Goal: Task Accomplishment & Management: Use online tool/utility

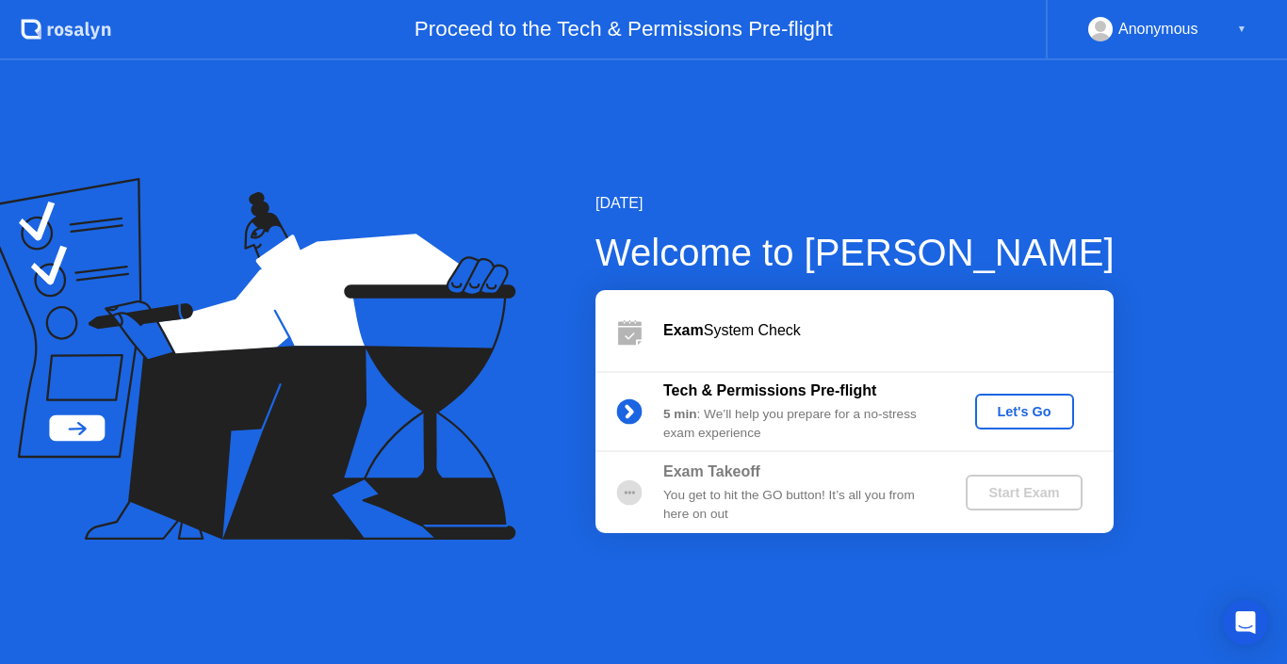
click at [972, 149] on div "[DATE] Welcome to [PERSON_NAME] Exam System Check Tech & Permissions Pre-flight…" at bounding box center [643, 362] width 1287 height 604
drag, startPoint x: 1029, startPoint y: 152, endPoint x: 1143, endPoint y: 10, distance: 181.6
click at [1043, 141] on div "[DATE] Welcome to [PERSON_NAME] Exam System Check Tech & Permissions Pre-flight…" at bounding box center [643, 362] width 1287 height 604
click at [1032, 414] on div "Let's Go" at bounding box center [1025, 411] width 84 height 15
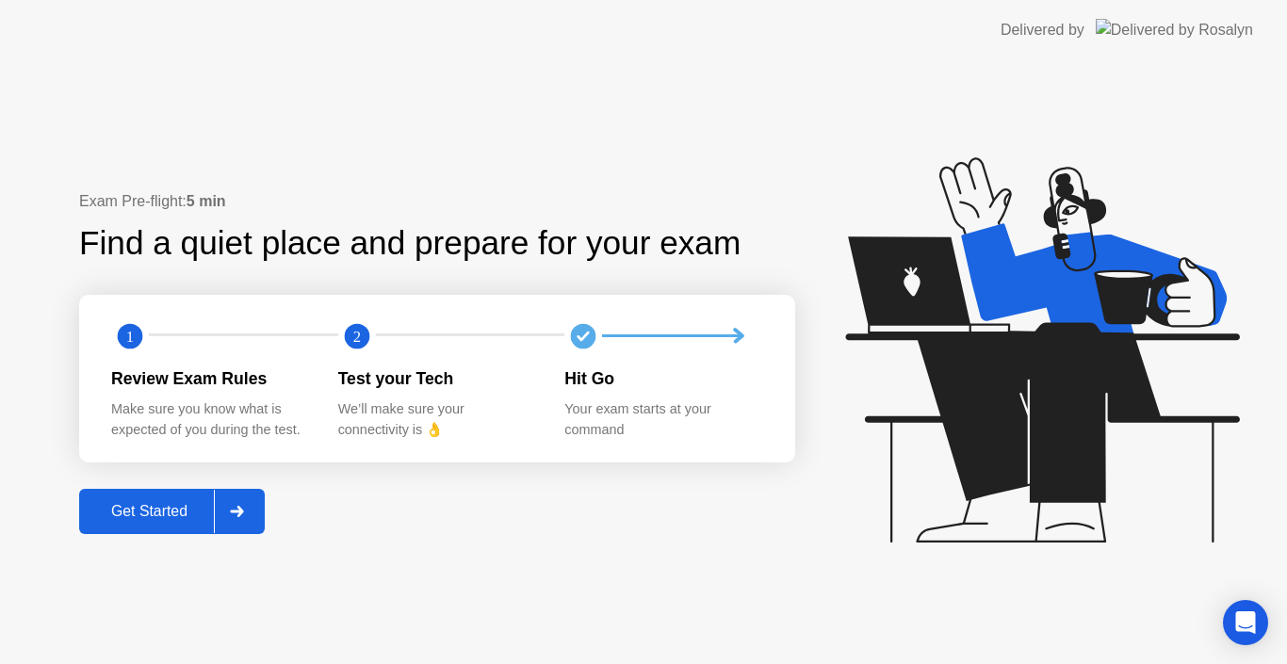
click at [162, 507] on div "Get Started" at bounding box center [149, 511] width 129 height 17
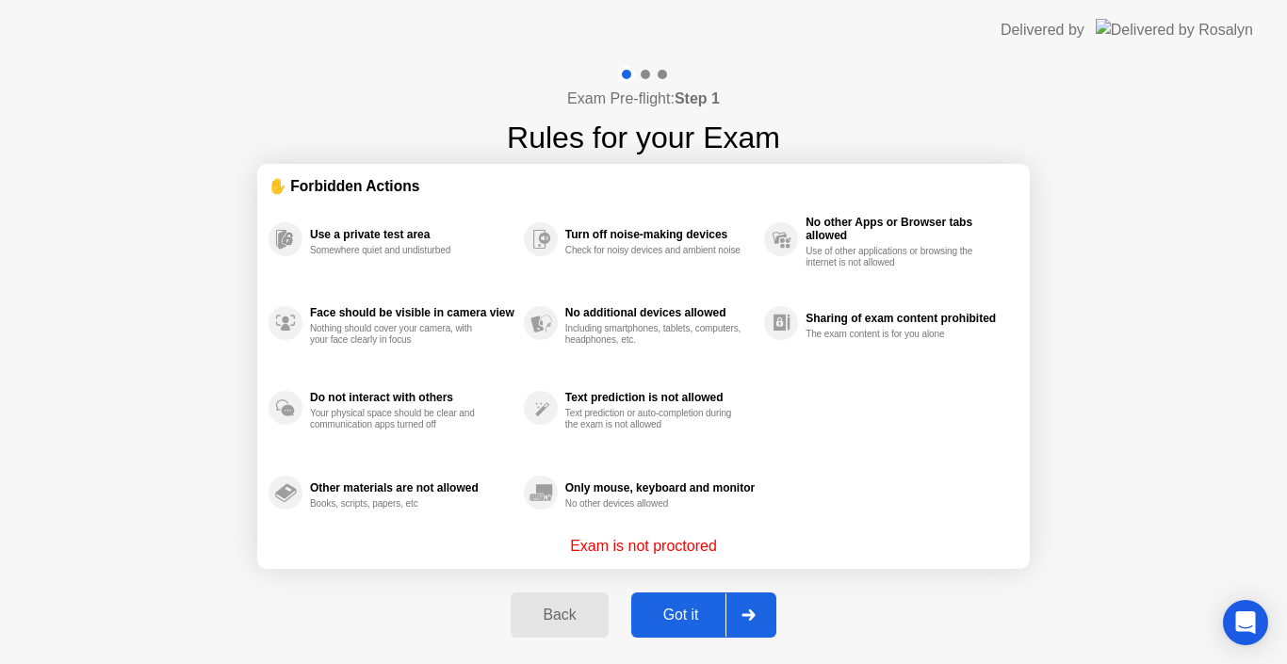
click at [681, 611] on div "Got it" at bounding box center [681, 615] width 89 height 17
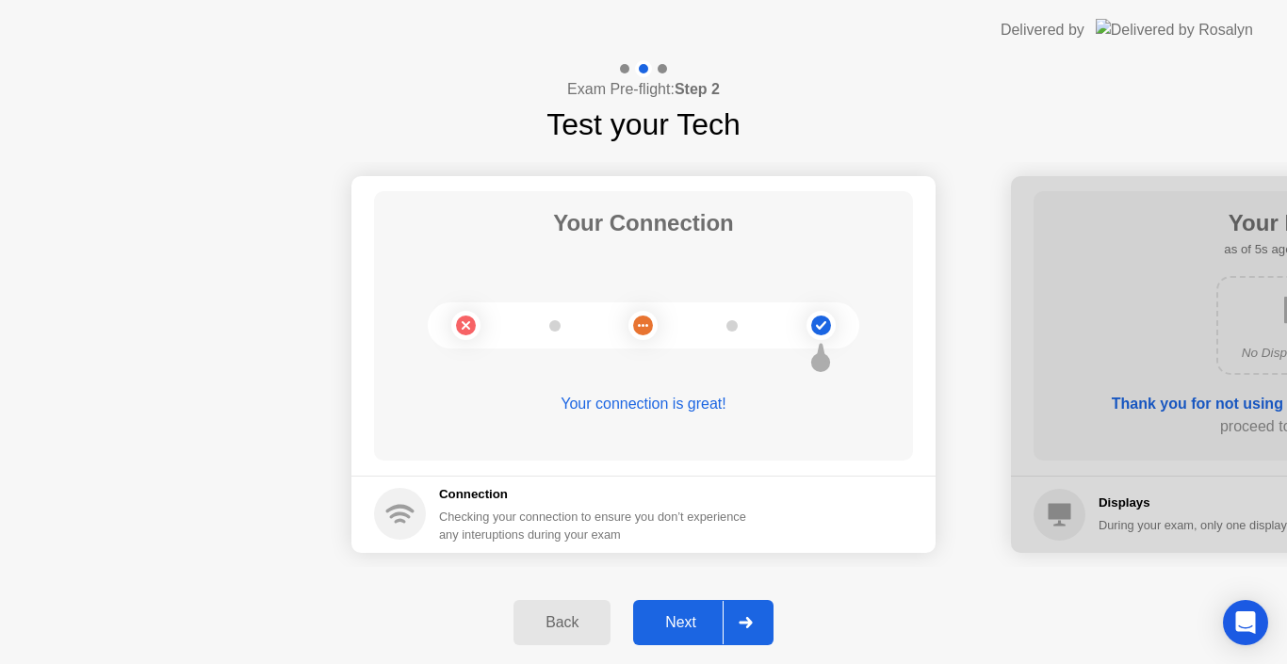
click at [700, 614] on div "Next" at bounding box center [681, 622] width 84 height 17
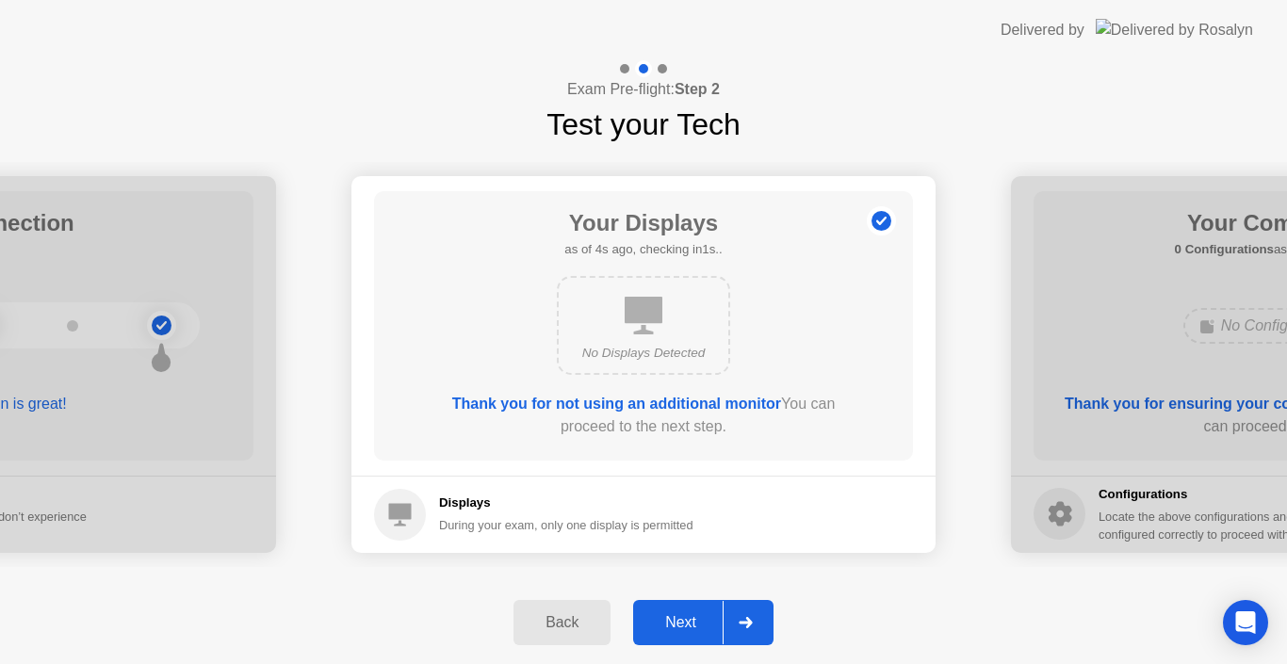
click at [689, 624] on div "Next" at bounding box center [681, 622] width 84 height 17
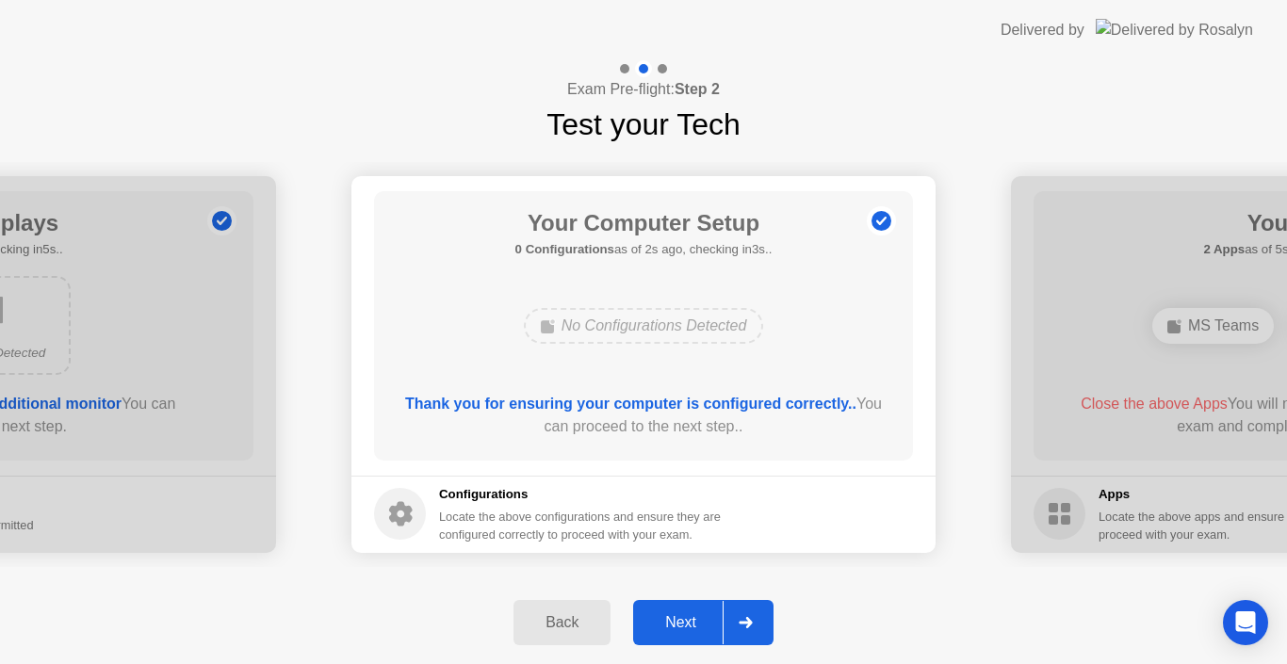
click at [690, 618] on div "Next" at bounding box center [681, 622] width 84 height 17
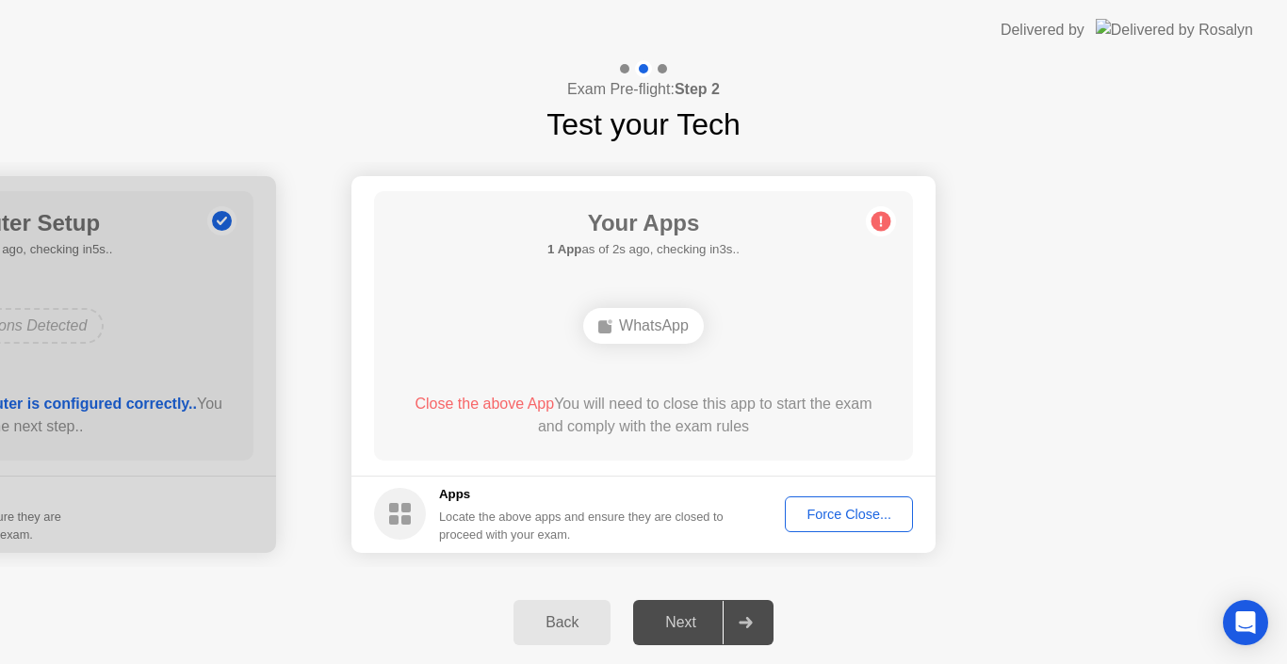
click at [822, 513] on div "Force Close..." at bounding box center [849, 514] width 115 height 15
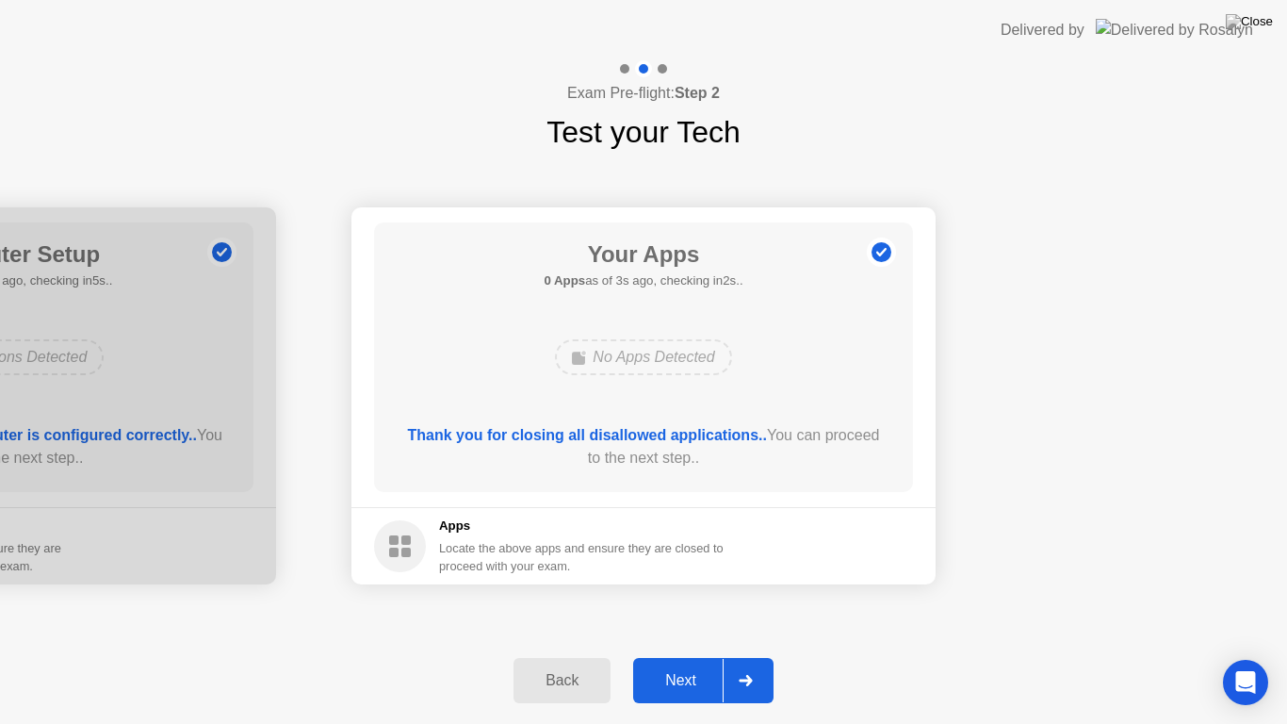
click at [670, 663] on div "Next" at bounding box center [681, 680] width 84 height 17
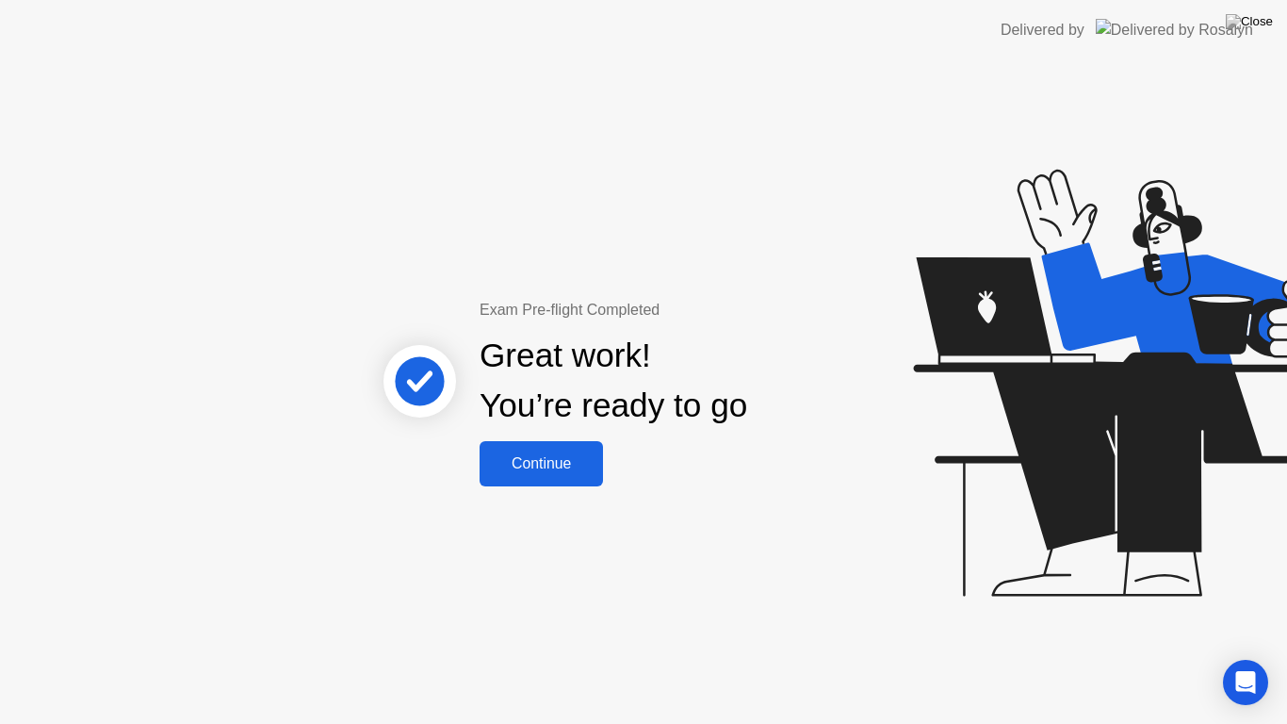
click at [546, 466] on div "Continue" at bounding box center [541, 463] width 112 height 17
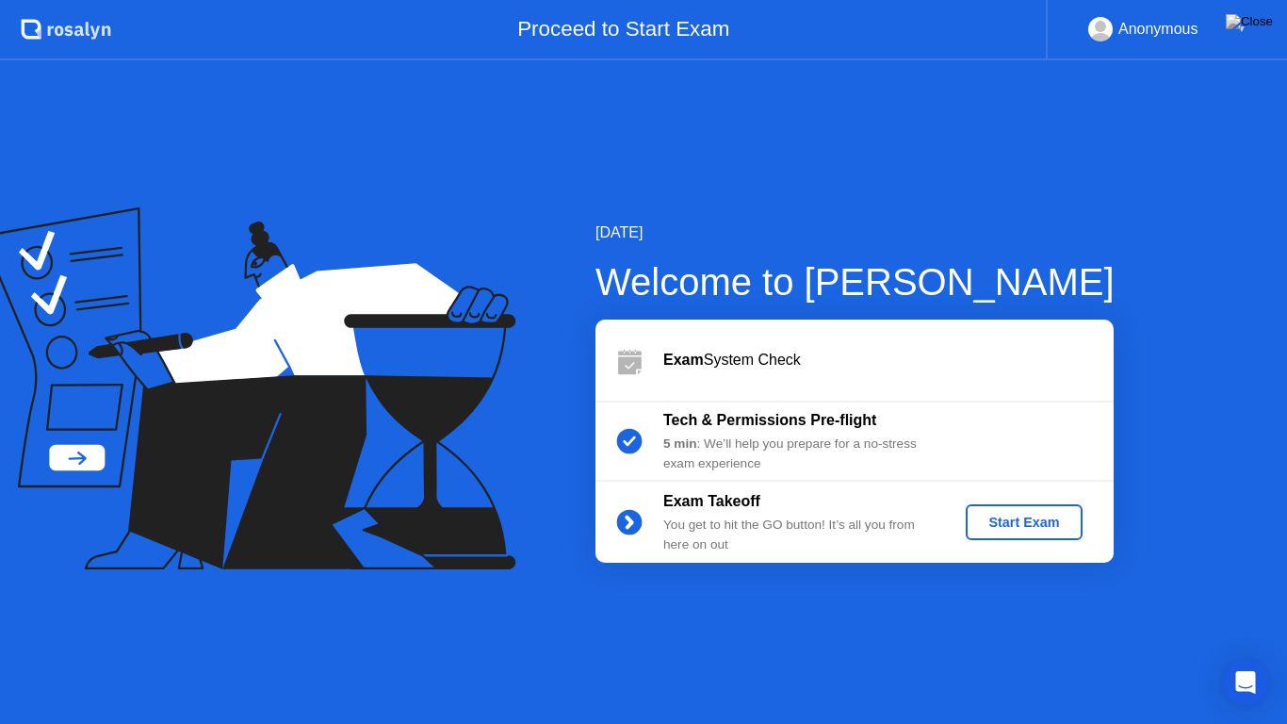
click at [861, 645] on div "[DATE] Welcome to [PERSON_NAME] Exam System Check Tech & Permissions Pre-flight…" at bounding box center [643, 391] width 1287 height 663
click at [1262, 27] on img at bounding box center [1249, 21] width 47 height 15
click at [934, 663] on div at bounding box center [643, 724] width 1287 height 0
drag, startPoint x: 1024, startPoint y: 544, endPoint x: 1017, endPoint y: 533, distance: 12.8
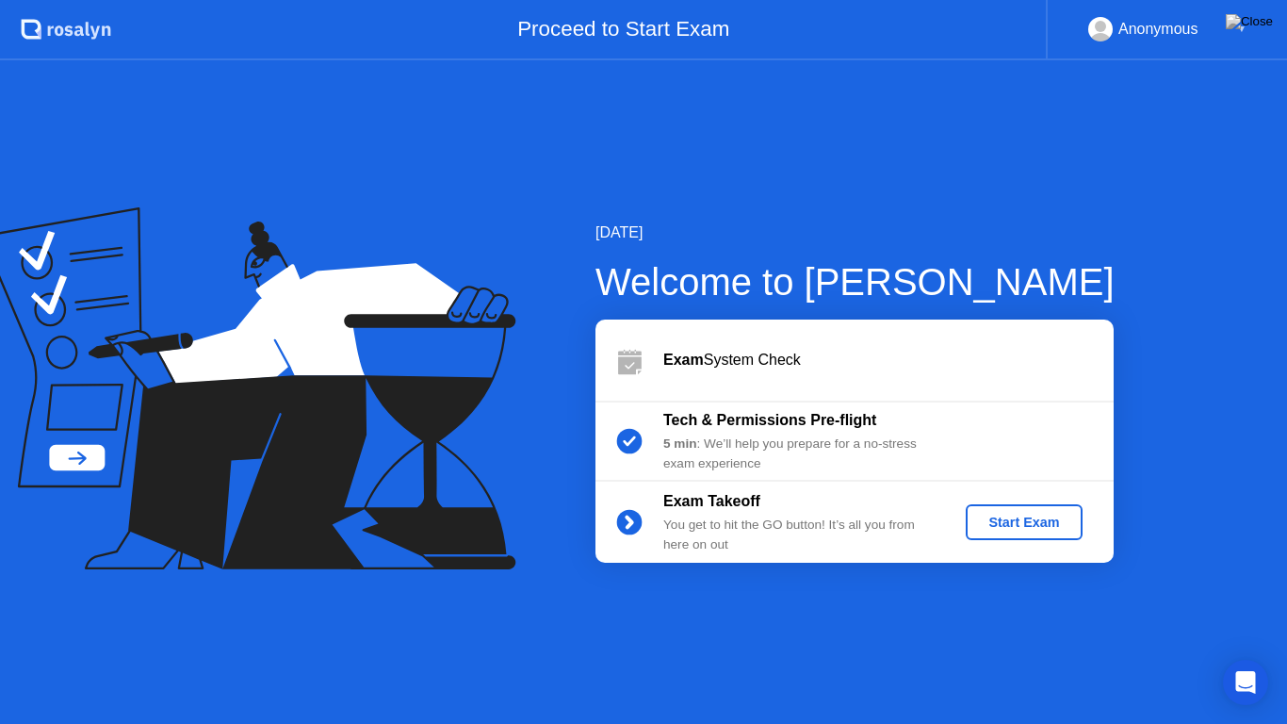
click at [1020, 539] on div "Exam Takeoff You get to hit the GO button! It’s all you from here on out Start …" at bounding box center [855, 522] width 518 height 81
click at [1017, 522] on div "Start Exam" at bounding box center [1023, 522] width 101 height 15
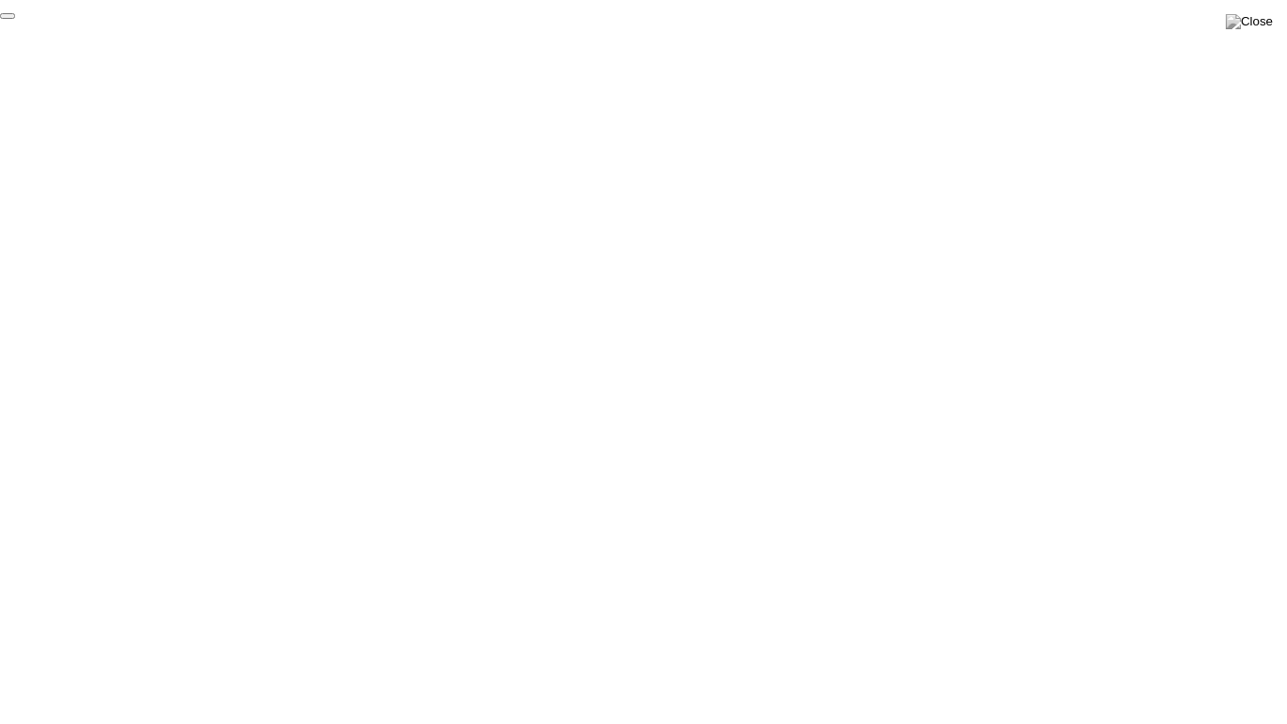
click div "End Proctoring Session"
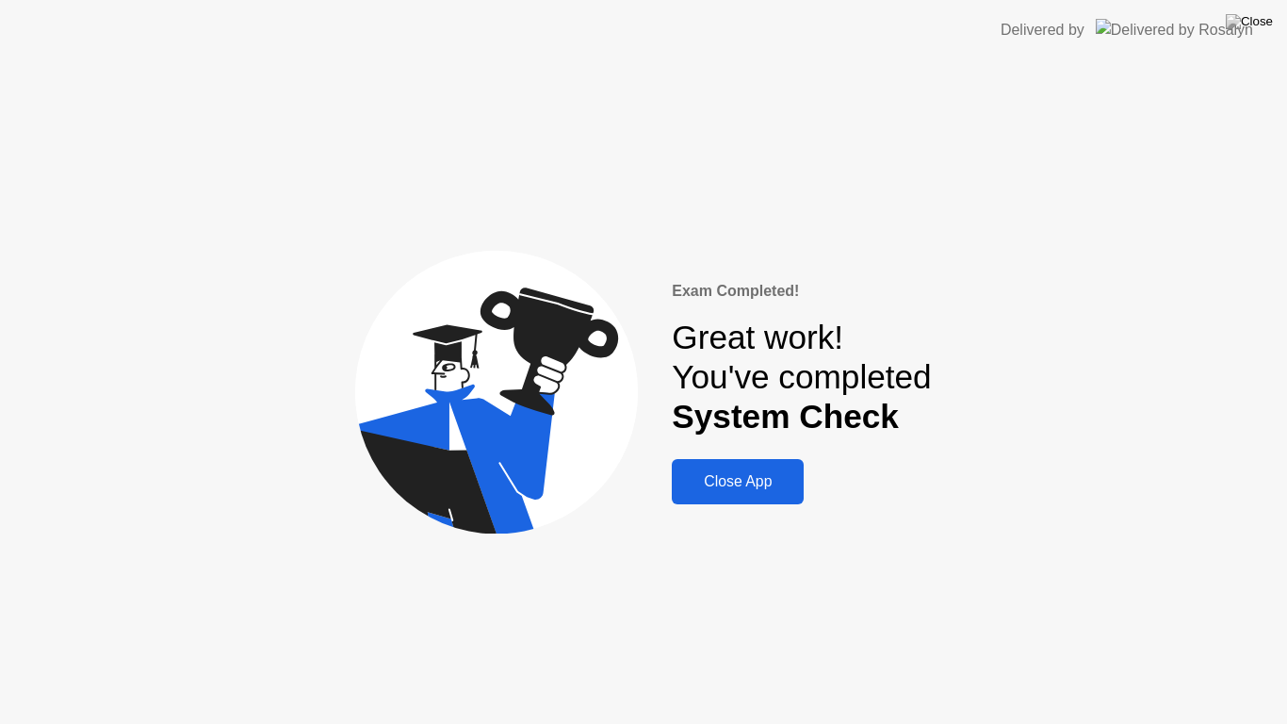
click at [752, 490] on div "Close App" at bounding box center [738, 481] width 121 height 17
